Goal: Task Accomplishment & Management: Complete application form

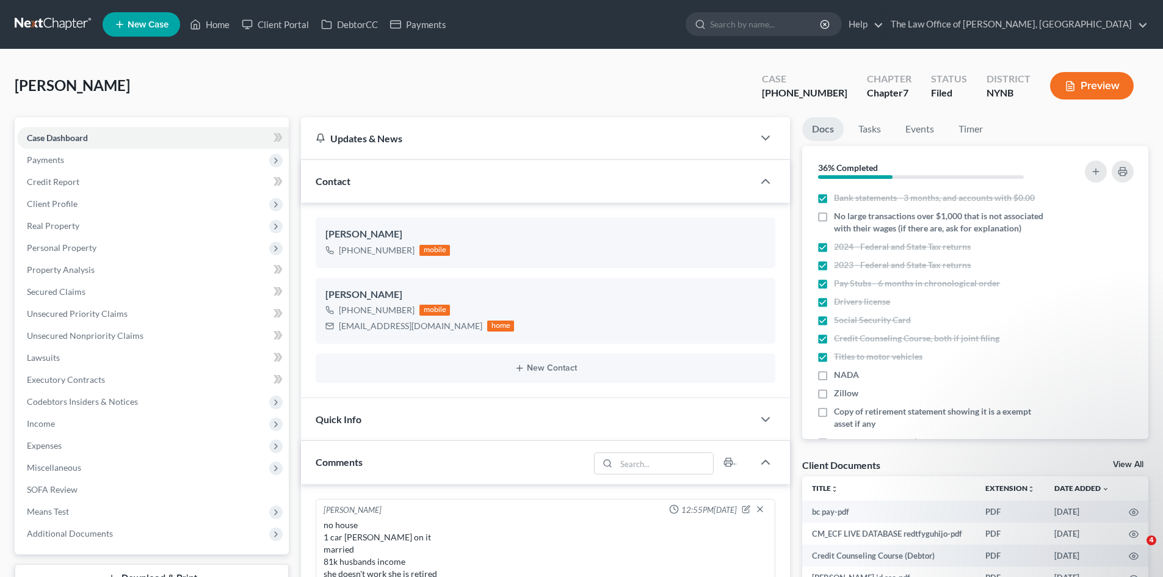
select select "0"
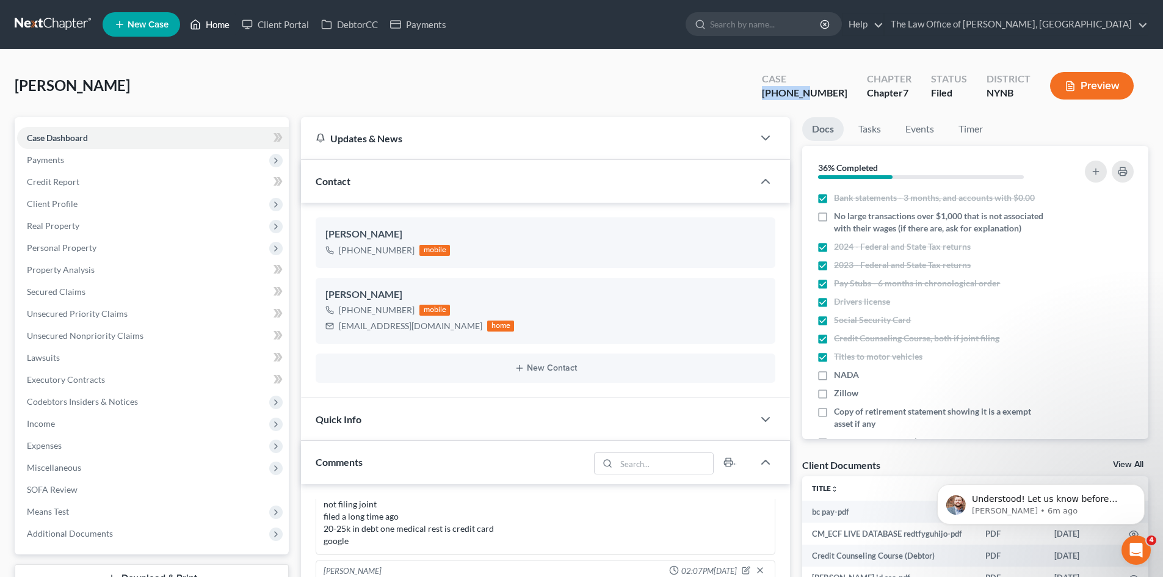
drag, startPoint x: 226, startPoint y: 22, endPoint x: 325, endPoint y: 59, distance: 105.1
click at [226, 22] on link "Home" at bounding box center [210, 24] width 52 height 22
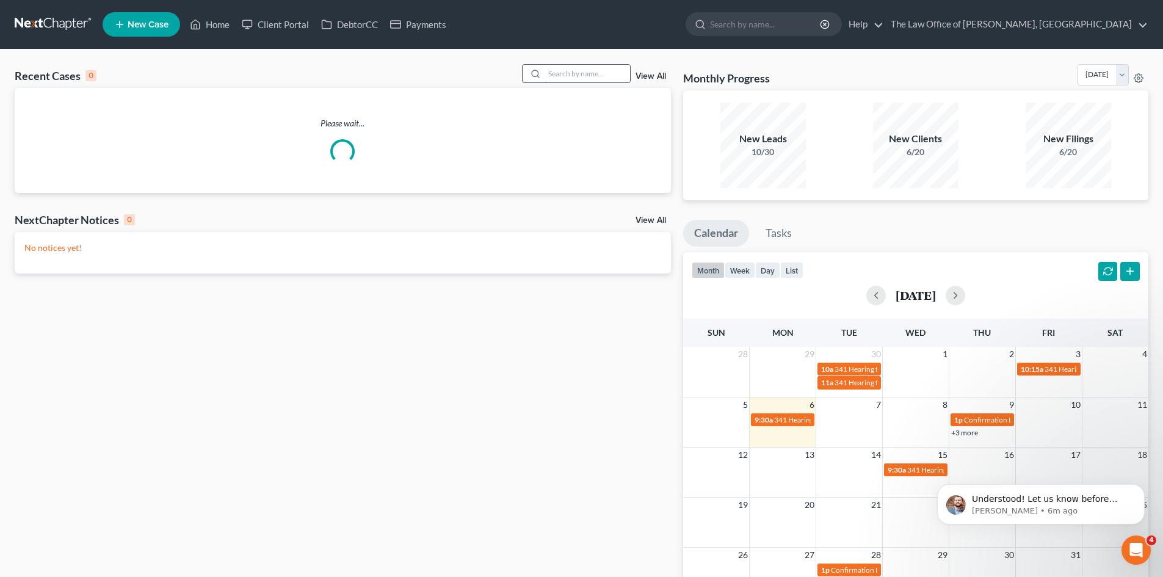
click at [566, 70] on input "search" at bounding box center [586, 74] width 85 height 18
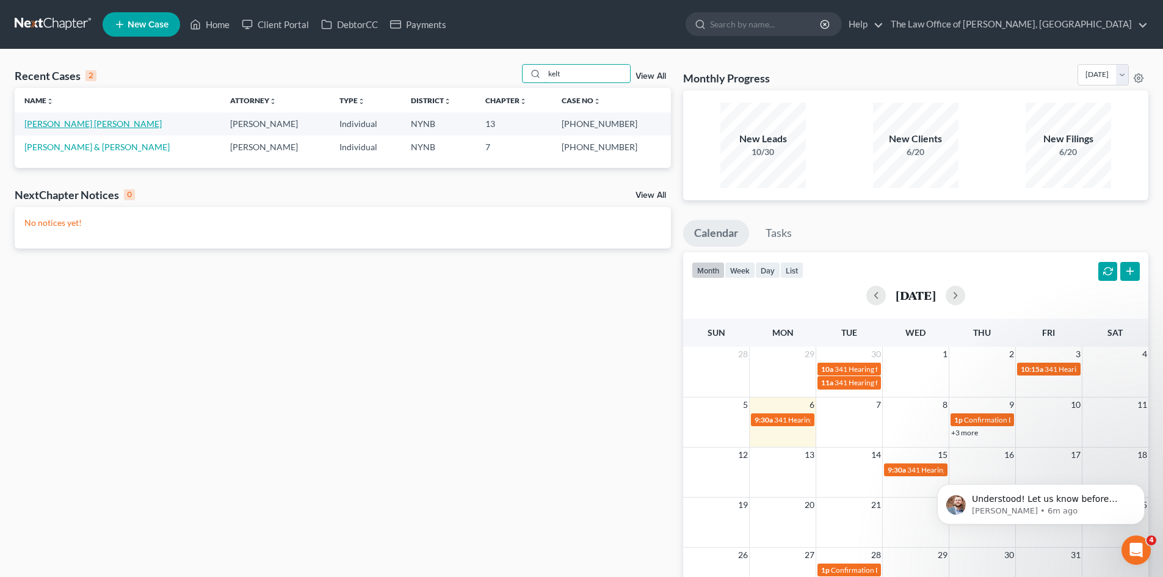
type input "kelt"
click at [51, 126] on link "[PERSON_NAME] [PERSON_NAME]" at bounding box center [92, 123] width 137 height 10
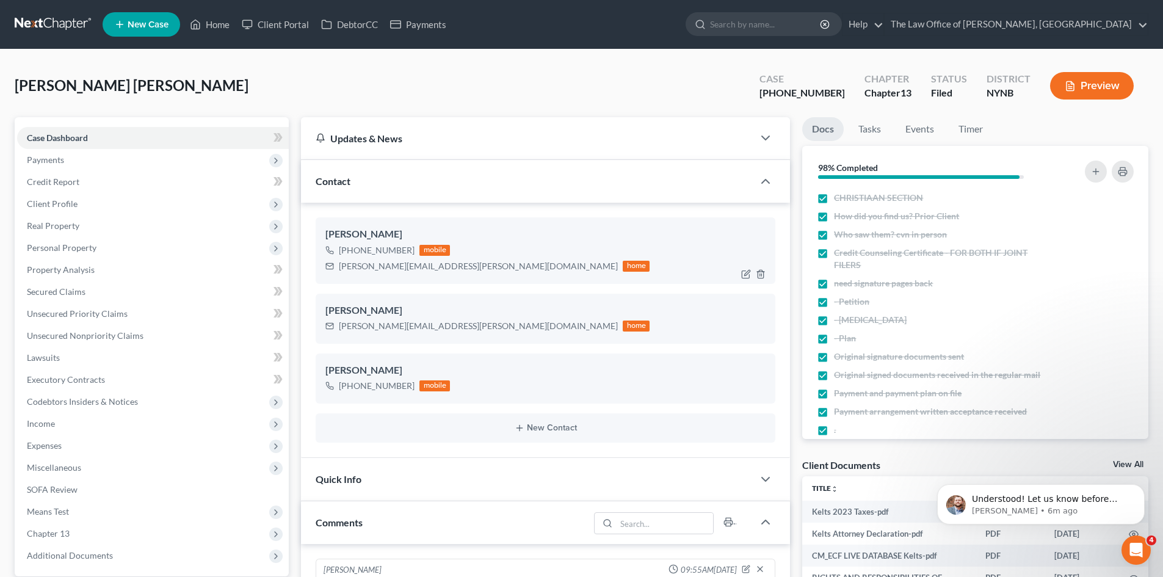
click at [371, 269] on div "[PERSON_NAME][EMAIL_ADDRESS][PERSON_NAME][DOMAIN_NAME]" at bounding box center [478, 266] width 279 height 12
copy div "[PERSON_NAME][EMAIL_ADDRESS][PERSON_NAME][DOMAIN_NAME]"
drag, startPoint x: 230, startPoint y: 18, endPoint x: 197, endPoint y: 1, distance: 36.3
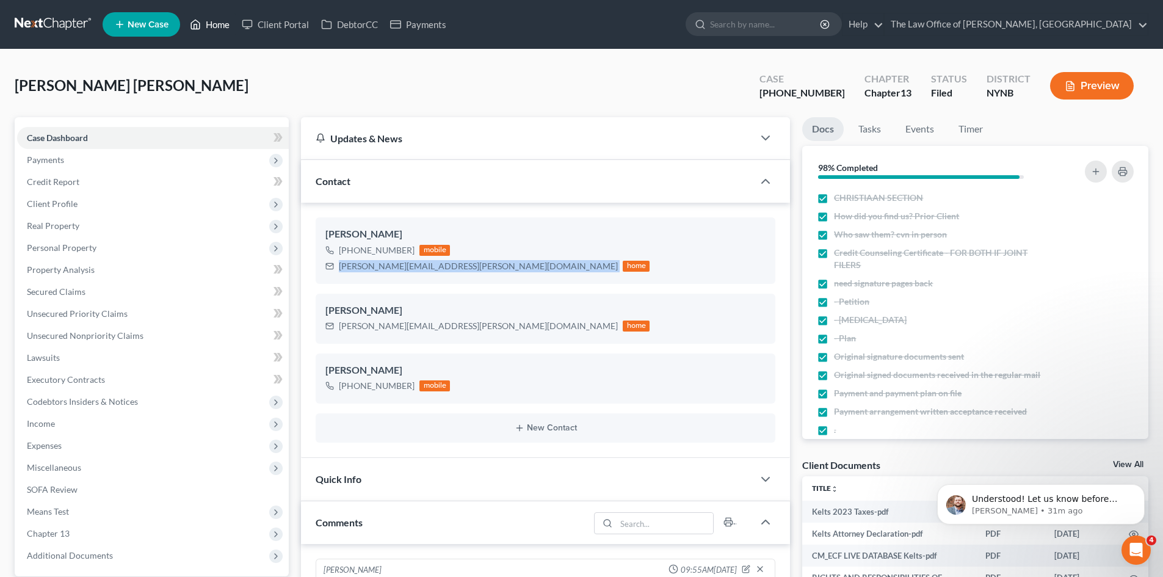
click at [230, 18] on link "Home" at bounding box center [210, 24] width 52 height 22
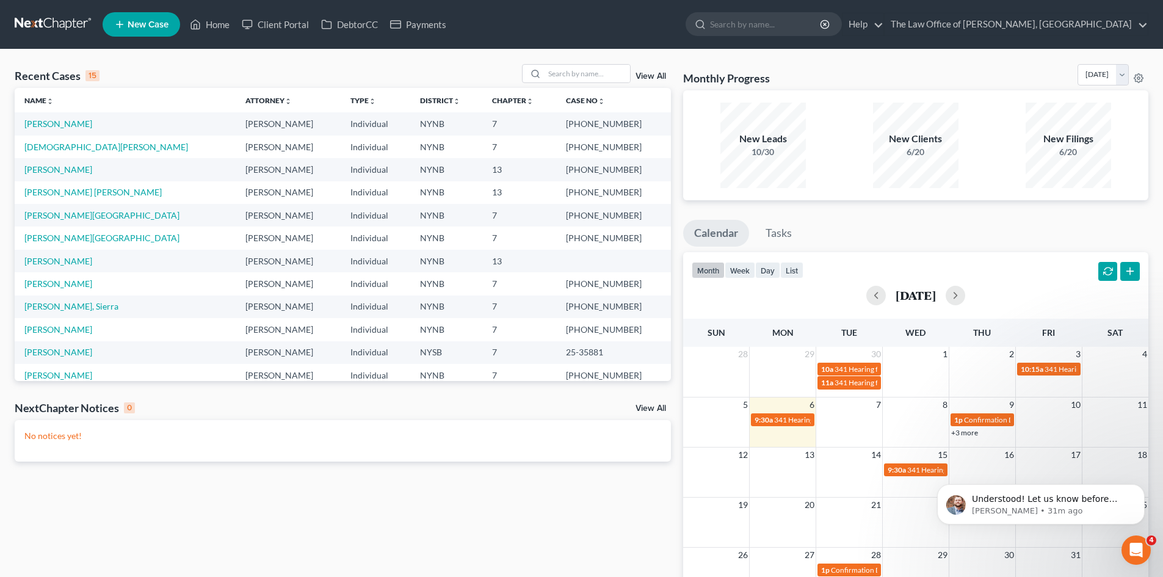
click at [164, 11] on li "New Case" at bounding box center [143, 24] width 81 height 28
click at [157, 24] on span "New Case" at bounding box center [148, 24] width 41 height 9
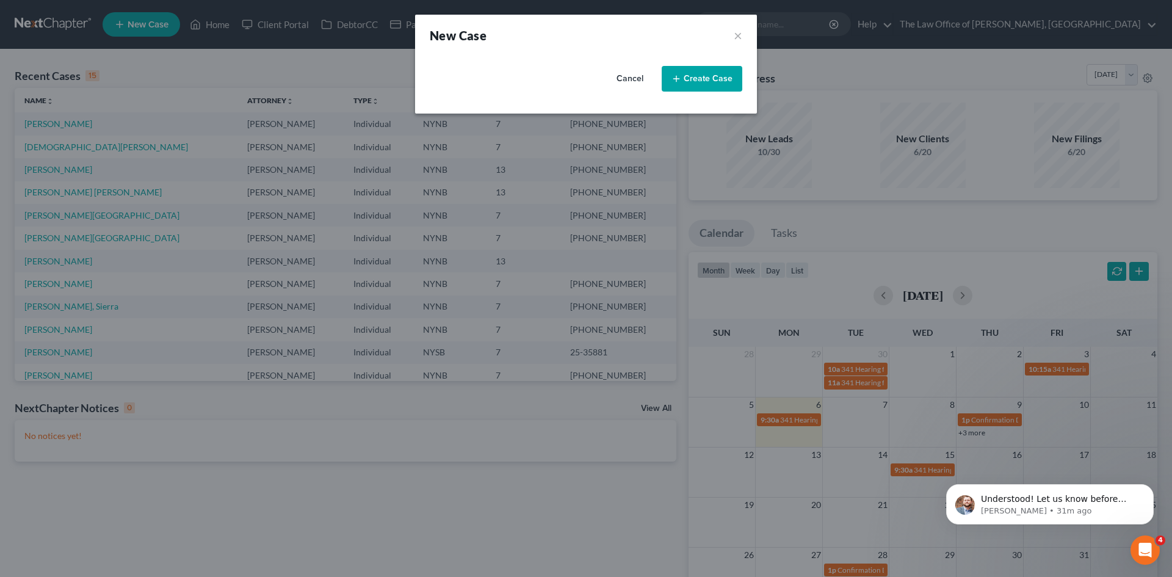
select select "54"
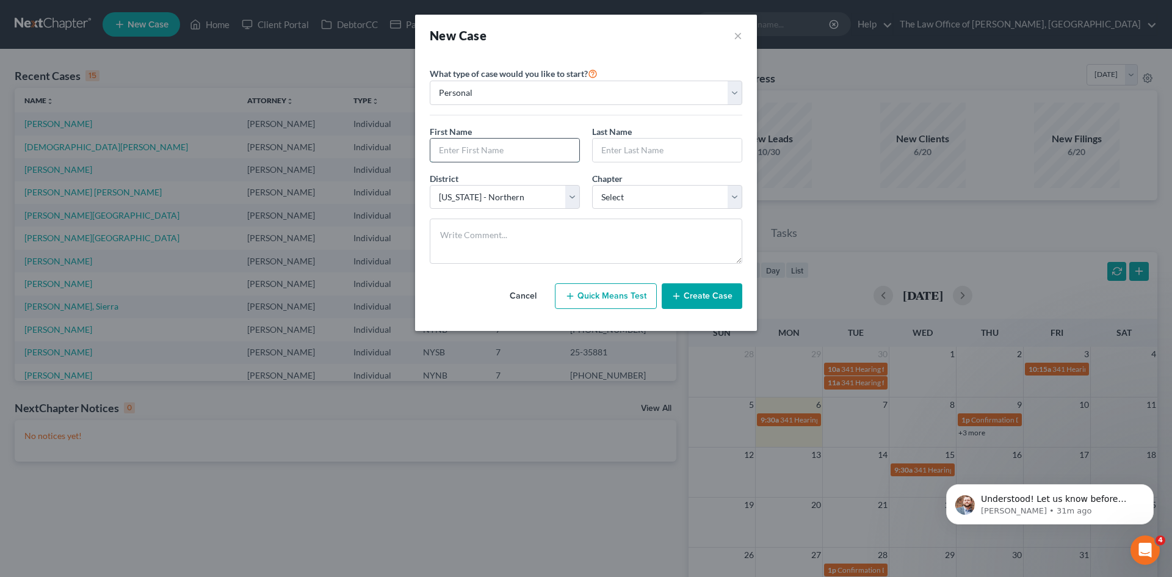
click at [475, 157] on input "text" at bounding box center [504, 150] width 149 height 23
type input "[PERSON_NAME]"
click at [626, 190] on select "Select 7 11 12 13" at bounding box center [667, 197] width 150 height 24
select select "0"
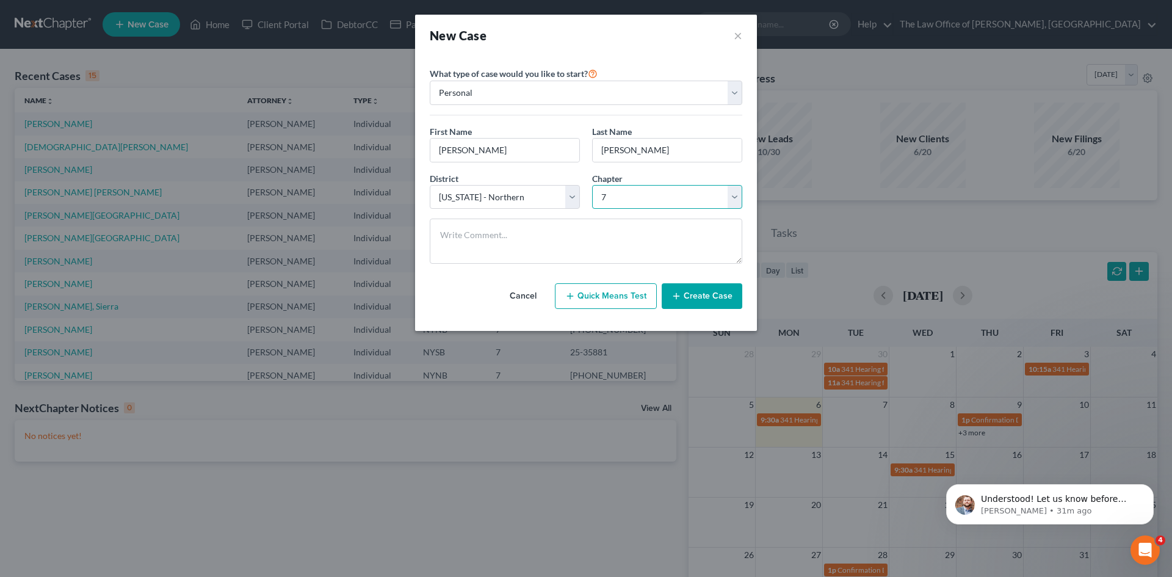
click at [592, 185] on select "Select 7 11 12 13" at bounding box center [667, 197] width 150 height 24
click at [712, 297] on button "Create Case" at bounding box center [702, 296] width 81 height 26
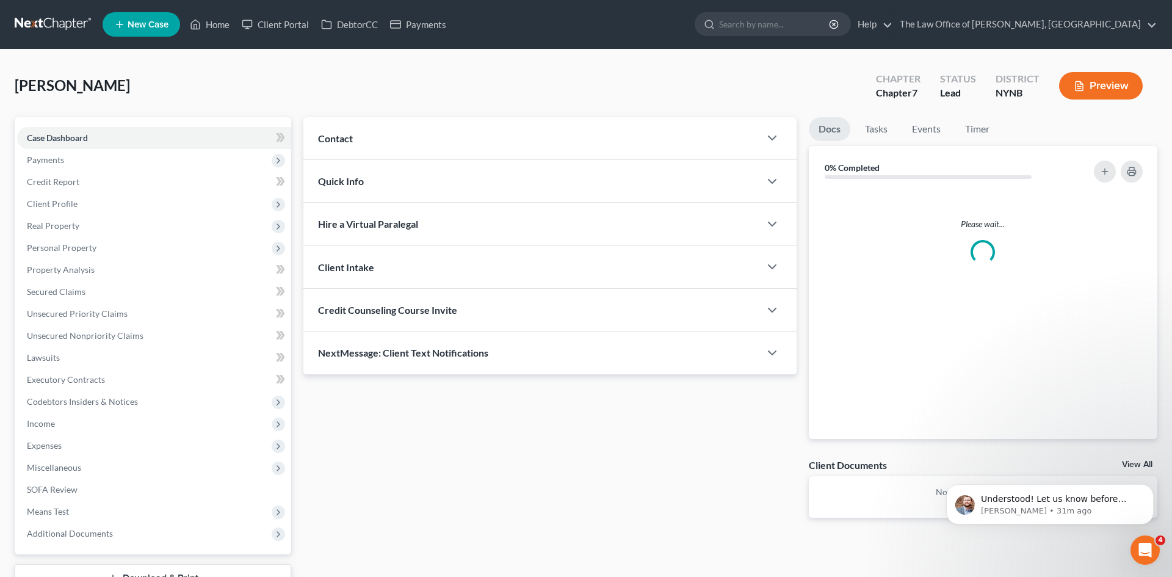
click at [341, 149] on div "Contact" at bounding box center [531, 138] width 457 height 42
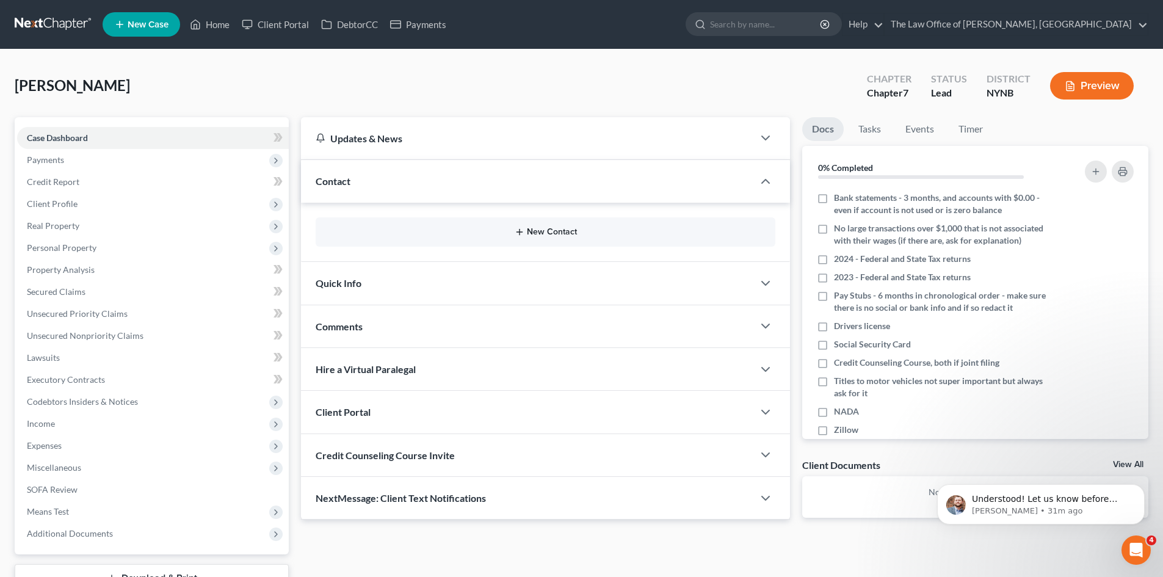
click at [547, 228] on button "New Contact" at bounding box center [545, 232] width 440 height 10
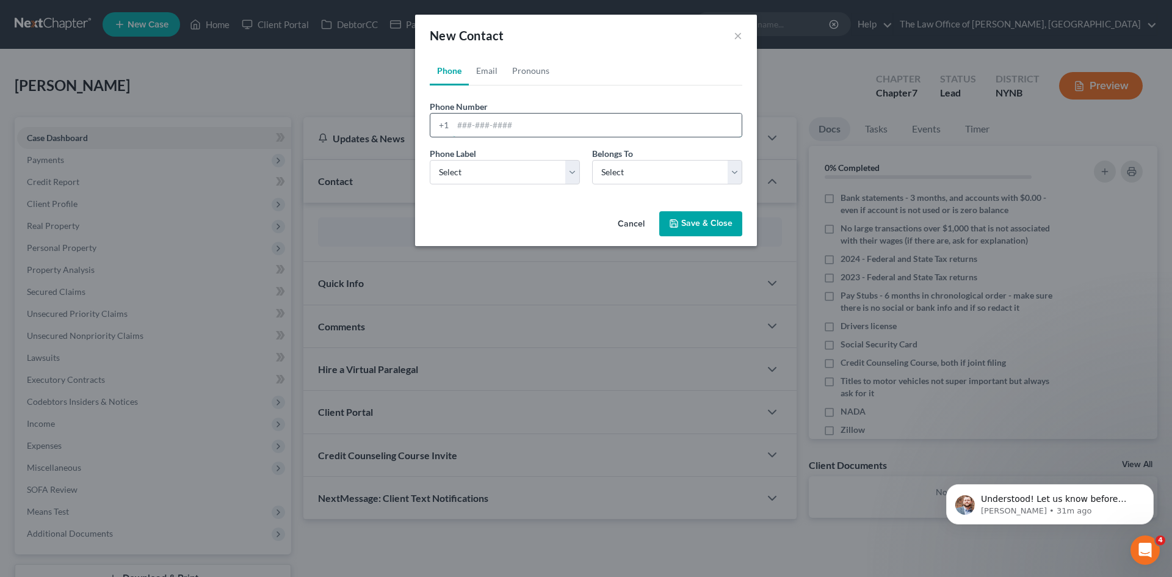
click at [538, 125] on input "tel" at bounding box center [597, 125] width 289 height 23
type input "5184291698"
drag, startPoint x: 532, startPoint y: 164, endPoint x: 526, endPoint y: 184, distance: 20.3
click at [532, 164] on select "Select Mobile Home Work Other" at bounding box center [505, 172] width 150 height 24
select select "0"
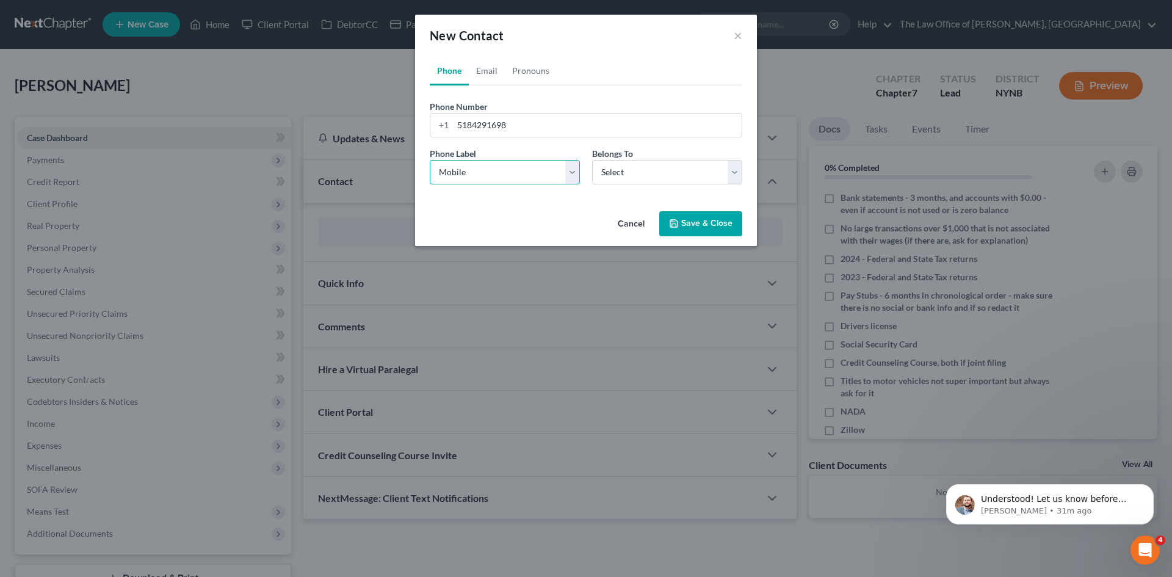
click at [430, 160] on select "Select Mobile Home Work Other" at bounding box center [505, 172] width 150 height 24
drag, startPoint x: 623, startPoint y: 176, endPoint x: 619, endPoint y: 183, distance: 8.0
click at [623, 176] on select "Select Client Other" at bounding box center [667, 172] width 150 height 24
select select "0"
click at [592, 160] on select "Select Client Other" at bounding box center [667, 172] width 150 height 24
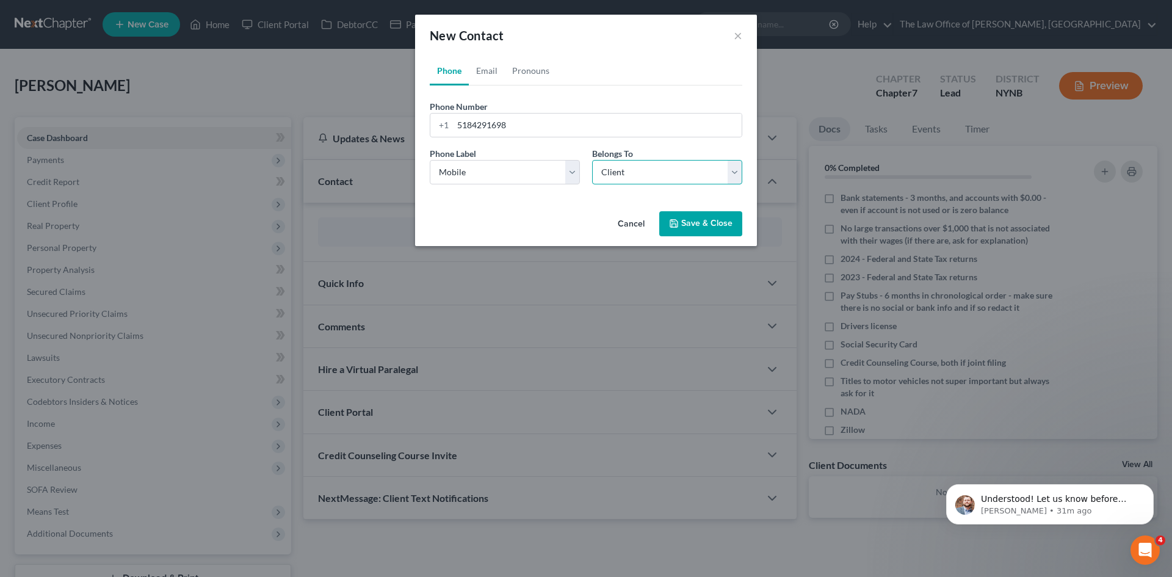
select select "0"
click at [484, 67] on link "Email" at bounding box center [487, 70] width 36 height 29
click at [488, 128] on input "email" at bounding box center [597, 125] width 289 height 23
type input "[PERSON_NAME][EMAIL_ADDRESS][PERSON_NAME][DOMAIN_NAME]"
drag, startPoint x: 506, startPoint y: 162, endPoint x: 507, endPoint y: 177, distance: 14.7
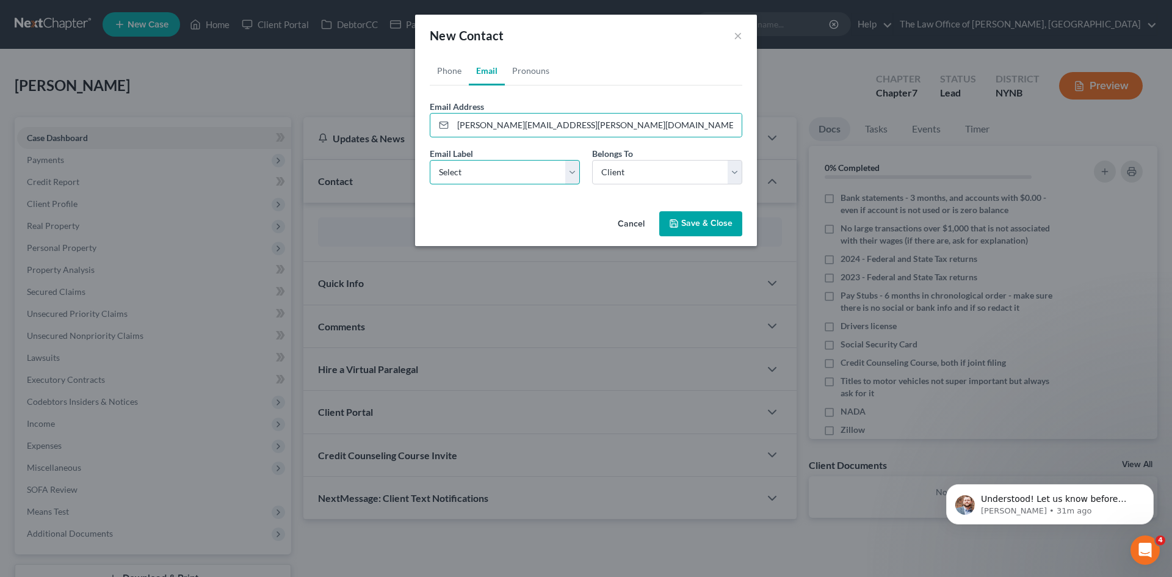
click at [506, 162] on select "Select Home Work Other" at bounding box center [505, 172] width 150 height 24
select select "0"
click at [430, 160] on select "Select Home Work Other" at bounding box center [505, 172] width 150 height 24
click at [720, 219] on button "Save & Close" at bounding box center [700, 224] width 83 height 26
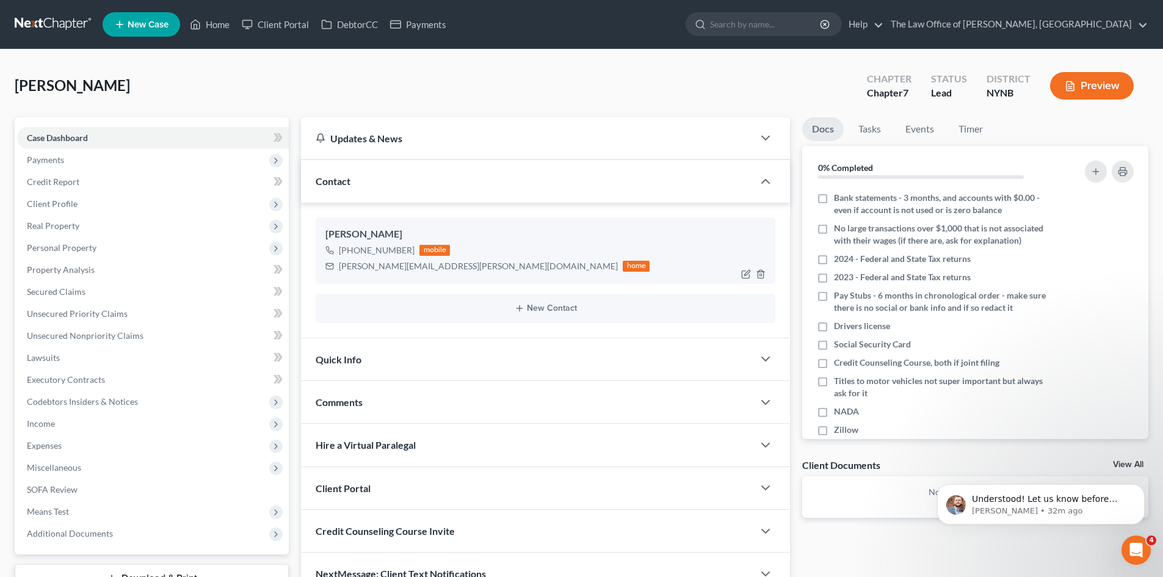
click at [375, 268] on div "[PERSON_NAME][EMAIL_ADDRESS][PERSON_NAME][DOMAIN_NAME]" at bounding box center [478, 266] width 279 height 12
copy div "[PERSON_NAME][EMAIL_ADDRESS][PERSON_NAME][DOMAIN_NAME]"
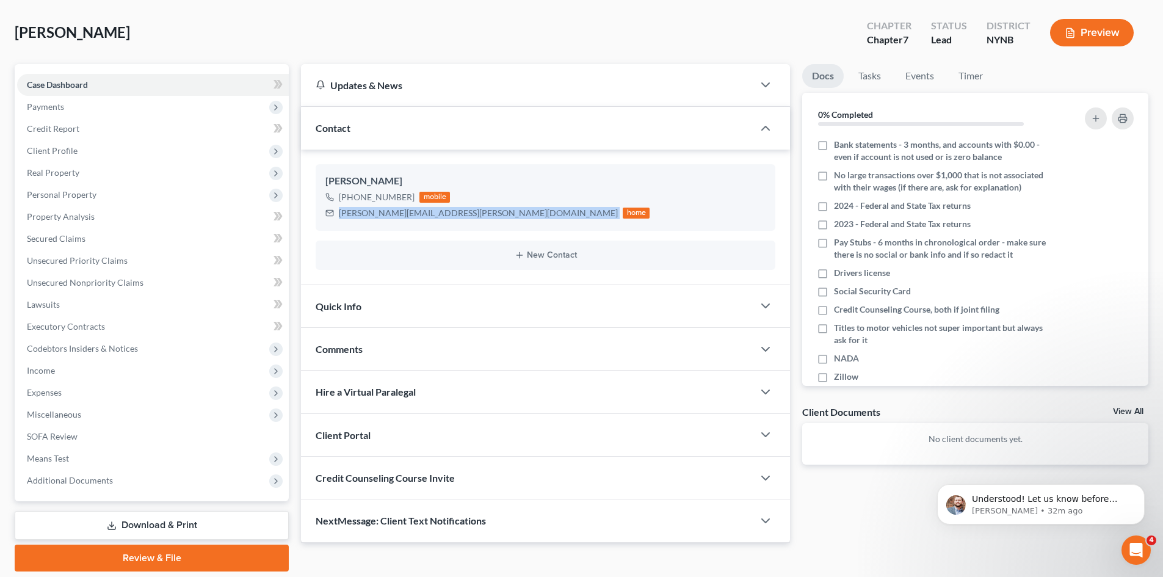
scroll to position [94, 0]
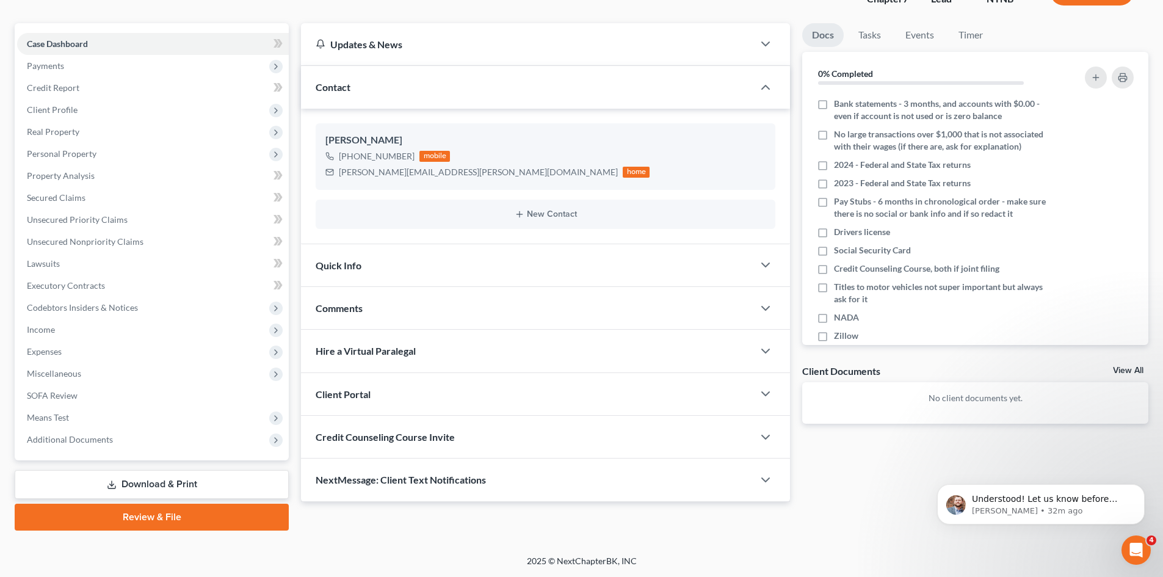
click at [332, 385] on div "Client Portal" at bounding box center [527, 394] width 452 height 42
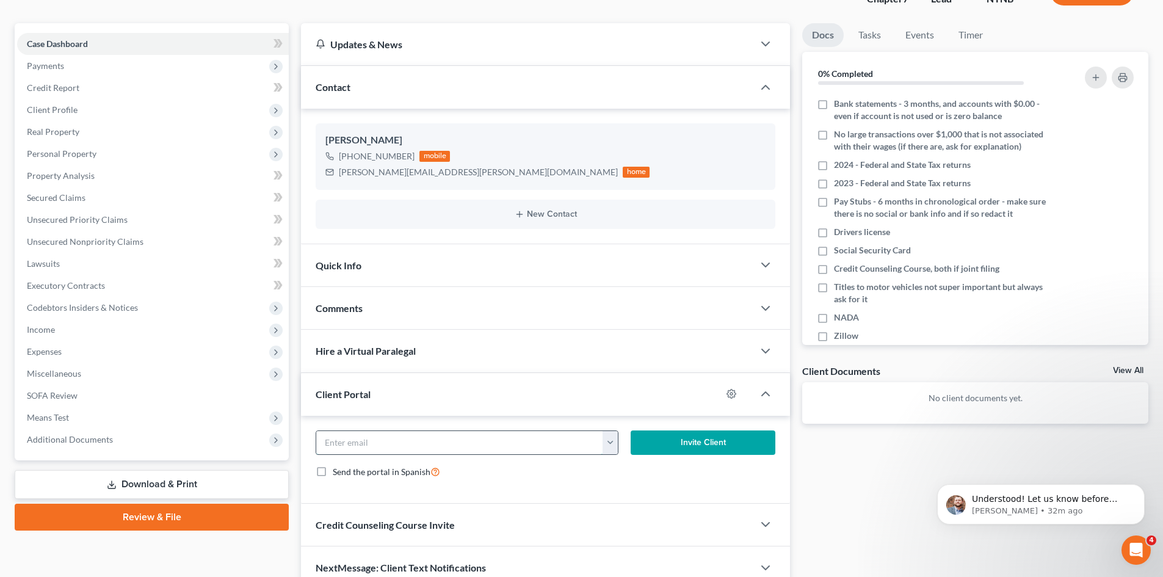
drag, startPoint x: 400, startPoint y: 444, endPoint x: 419, endPoint y: 449, distance: 18.8
click at [400, 444] on input "email" at bounding box center [459, 442] width 287 height 23
paste input "[PERSON_NAME][EMAIL_ADDRESS][PERSON_NAME][DOMAIN_NAME]"
type input "[PERSON_NAME][EMAIL_ADDRESS][PERSON_NAME][DOMAIN_NAME]"
click at [701, 444] on button "Invite Client" at bounding box center [703, 442] width 145 height 24
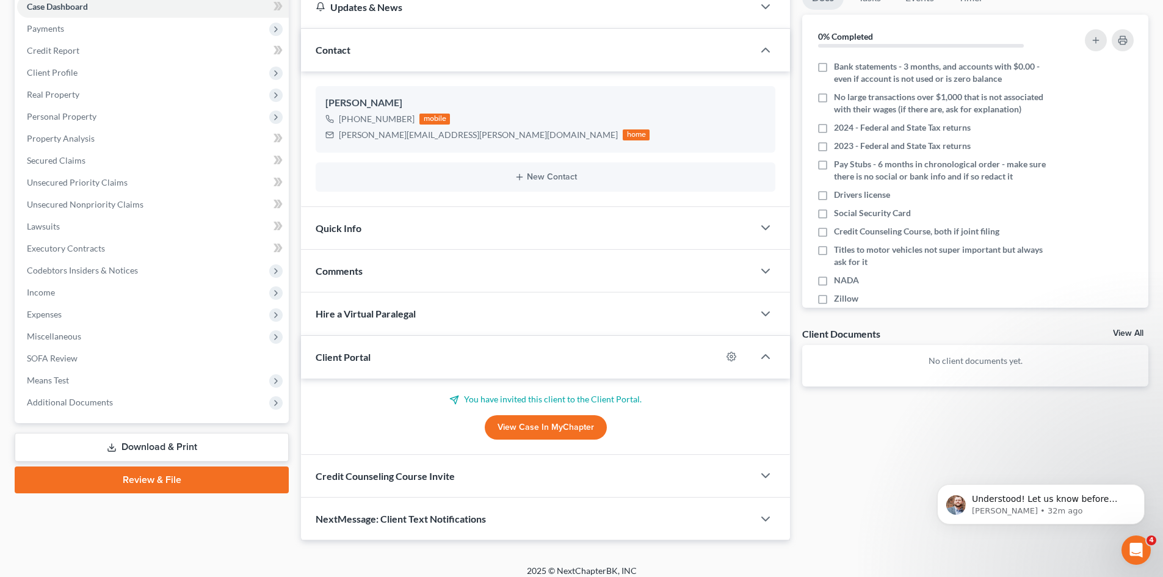
scroll to position [141, 0]
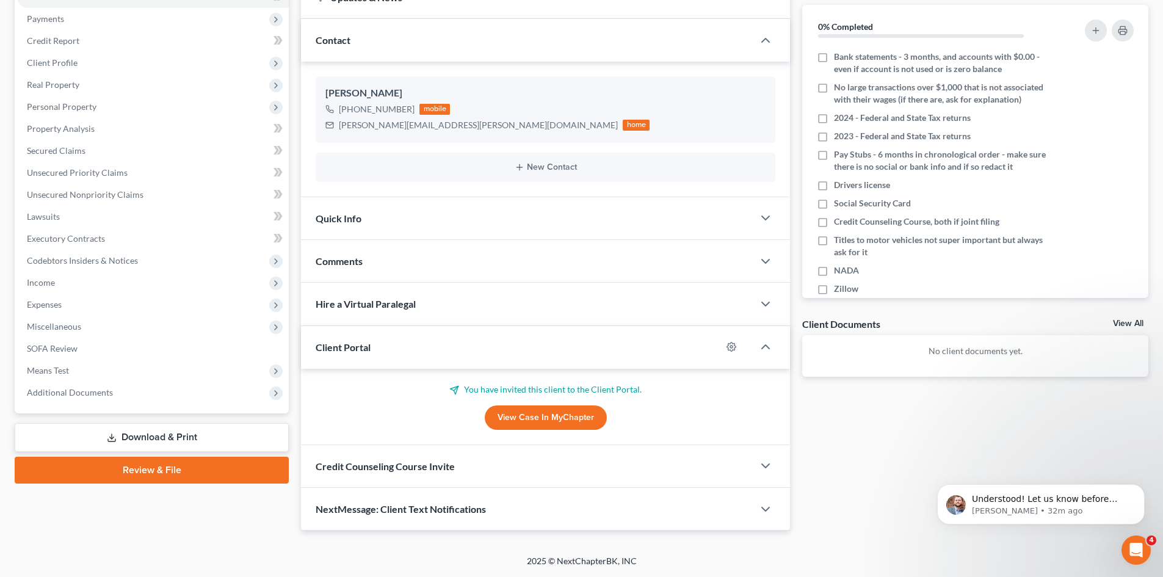
click at [379, 477] on div "Credit Counseling Course Invite" at bounding box center [527, 466] width 452 height 42
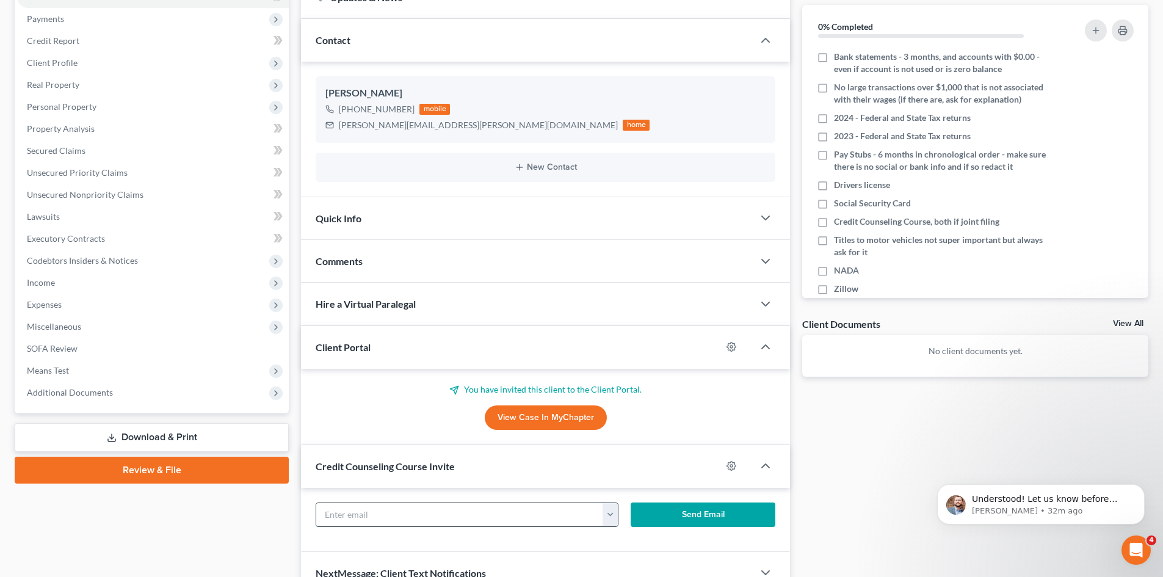
click at [410, 519] on input "text" at bounding box center [459, 514] width 287 height 23
paste input "[PERSON_NAME][EMAIL_ADDRESS][PERSON_NAME][DOMAIN_NAME]"
type input "[PERSON_NAME][EMAIL_ADDRESS][PERSON_NAME][DOMAIN_NAME]"
click at [711, 521] on button "Send Email" at bounding box center [703, 514] width 145 height 24
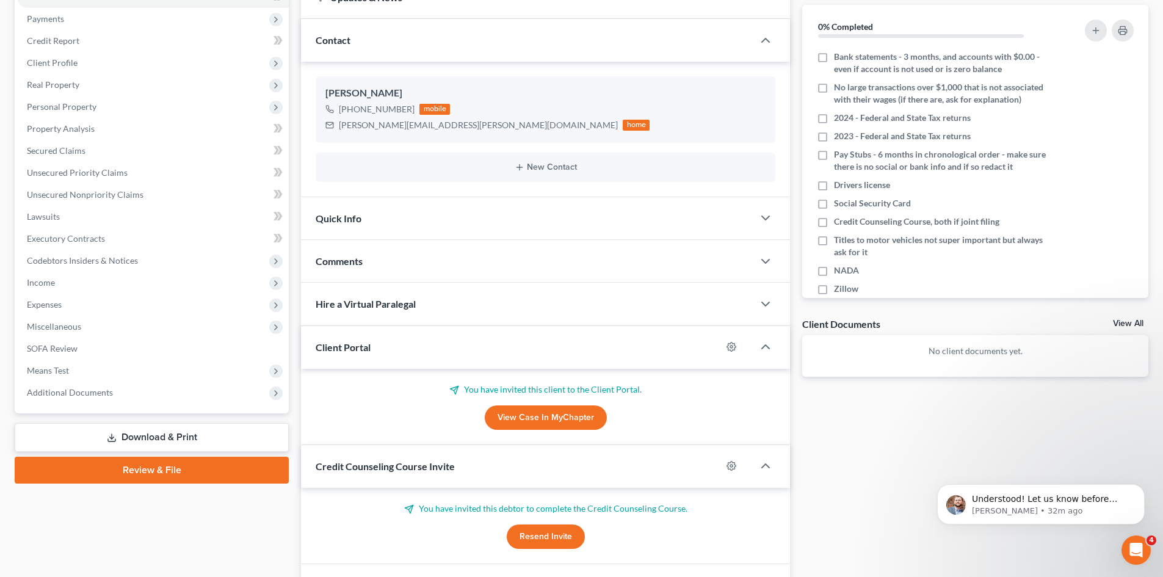
click at [419, 288] on div "Hire a Virtual Paralegal" at bounding box center [527, 304] width 452 height 42
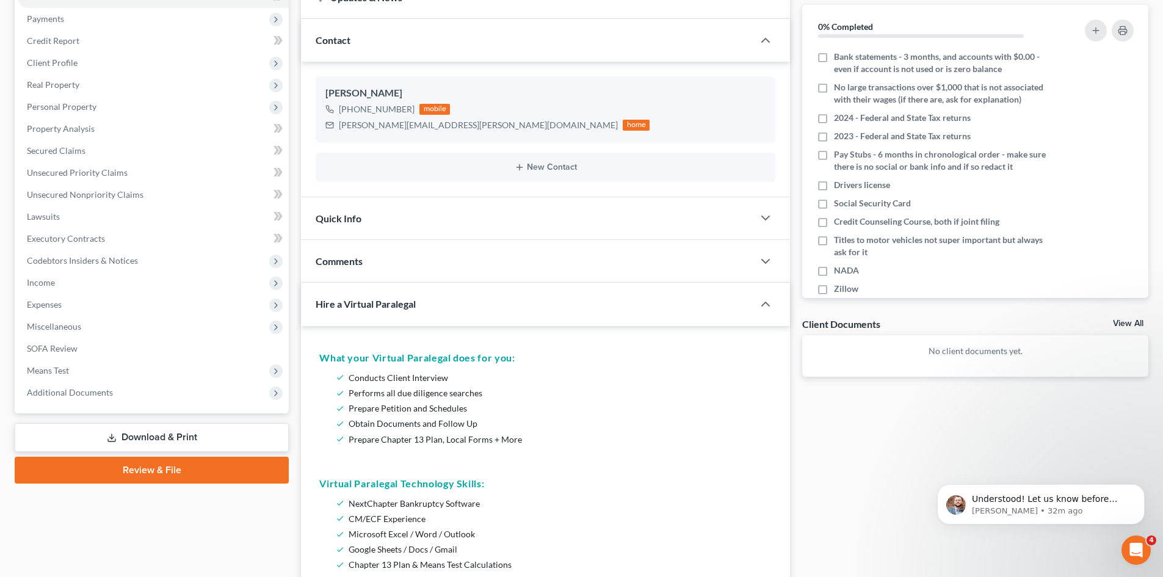
click at [419, 270] on div "Comments" at bounding box center [527, 261] width 452 height 42
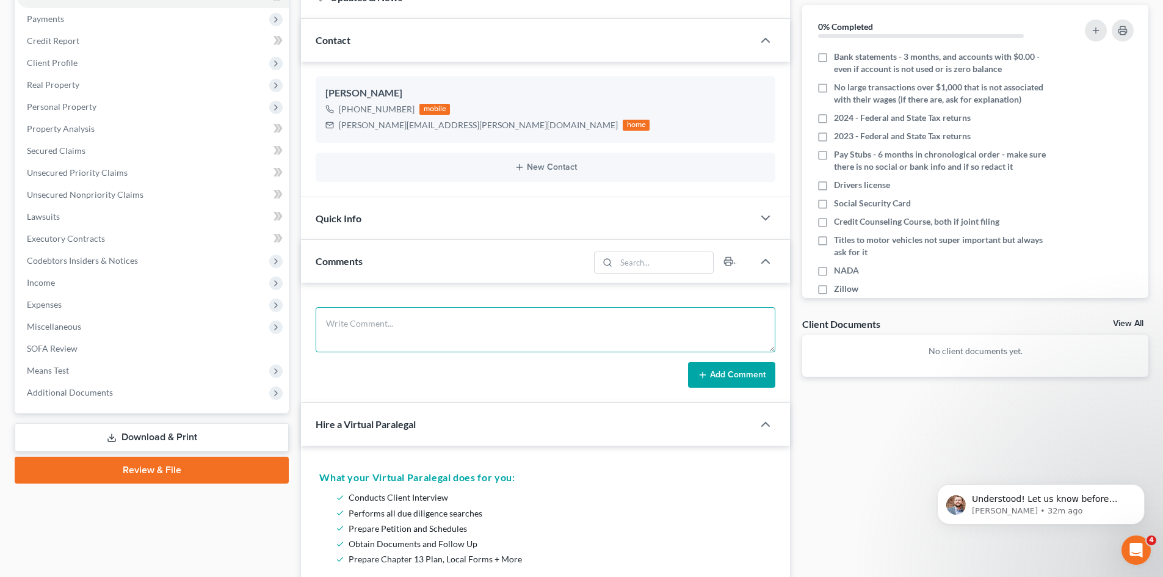
click at [398, 339] on textarea at bounding box center [546, 329] width 460 height 45
type textarea "H No C Underwater 7k M No K No I 35k D 20k Prior No"
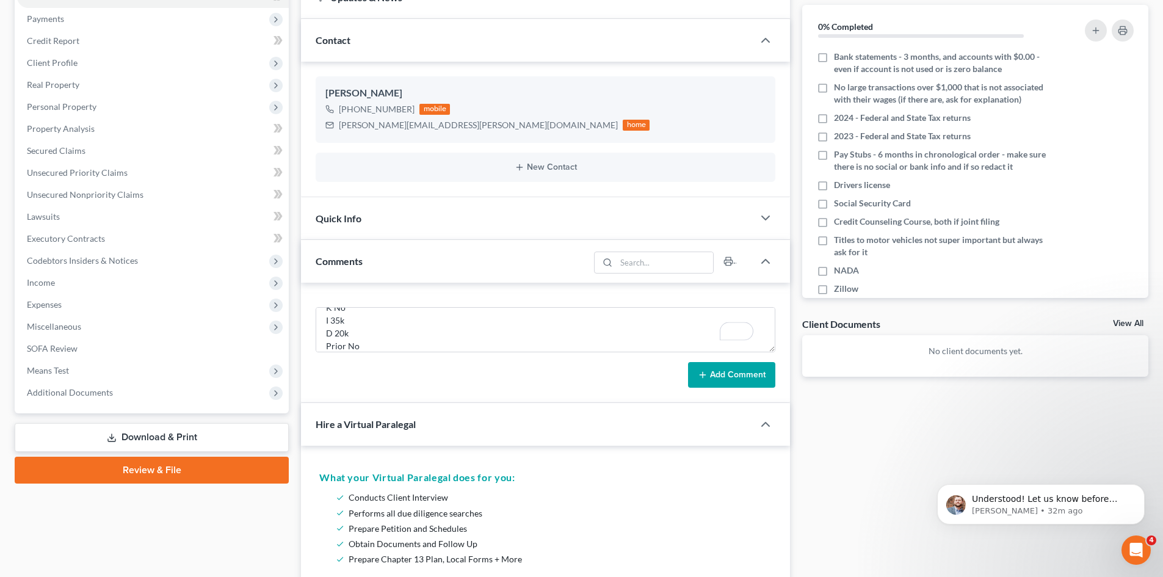
click at [714, 372] on button "Add Comment" at bounding box center [731, 375] width 87 height 26
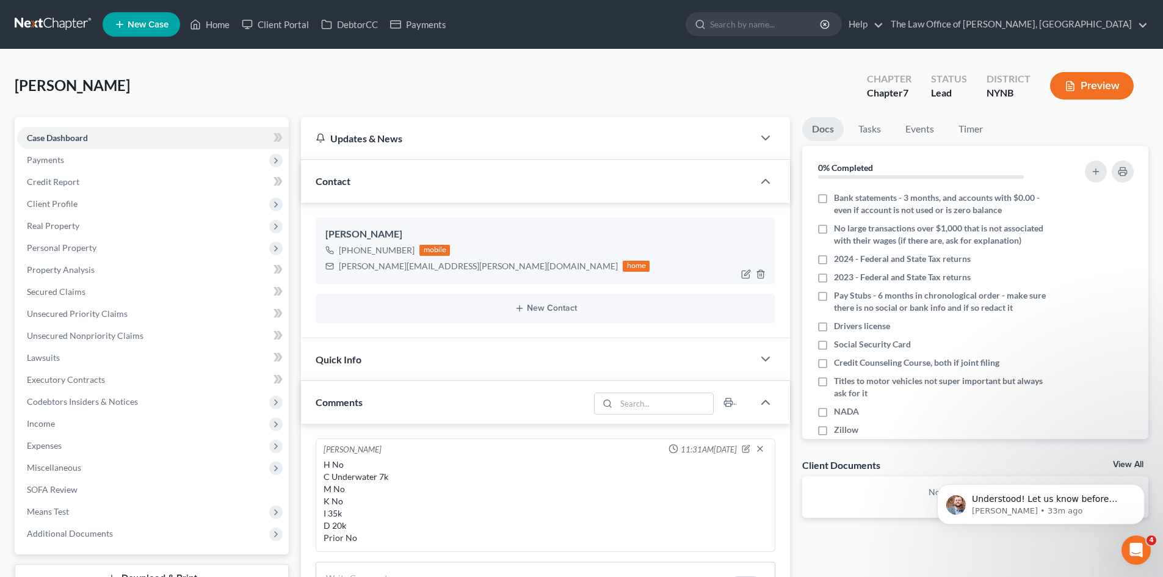
click at [337, 239] on div "[PERSON_NAME]" at bounding box center [545, 234] width 440 height 15
click at [337, 237] on div "[PERSON_NAME]" at bounding box center [545, 234] width 440 height 15
drag, startPoint x: 337, startPoint y: 237, endPoint x: 405, endPoint y: 253, distance: 69.6
click at [405, 253] on div "[PERSON_NAME] [PHONE_NUMBER] mobile [PERSON_NAME][EMAIL_ADDRESS][PERSON_NAME][D…" at bounding box center [546, 250] width 460 height 66
copy div "[PERSON_NAME] [PHONE_NUMBER]"
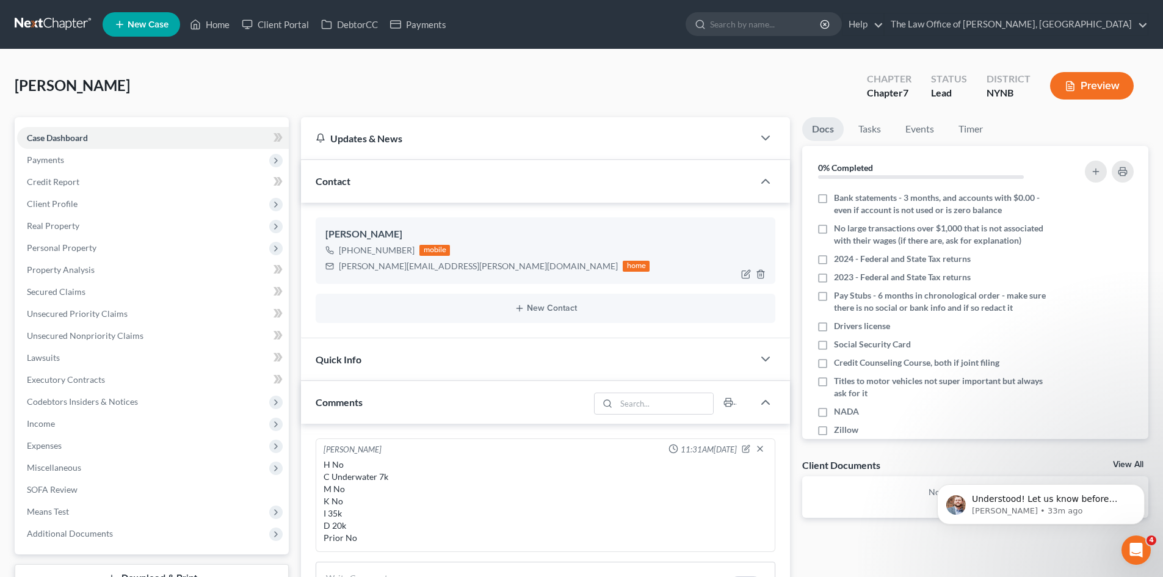
click at [371, 272] on div "[PERSON_NAME][EMAIL_ADDRESS][PERSON_NAME][DOMAIN_NAME] home" at bounding box center [487, 266] width 324 height 16
click at [372, 269] on div "[PERSON_NAME][EMAIL_ADDRESS][PERSON_NAME][DOMAIN_NAME]" at bounding box center [478, 266] width 279 height 12
copy div "[PERSON_NAME][EMAIL_ADDRESS][PERSON_NAME][DOMAIN_NAME]"
